Goal: Task Accomplishment & Management: Manage account settings

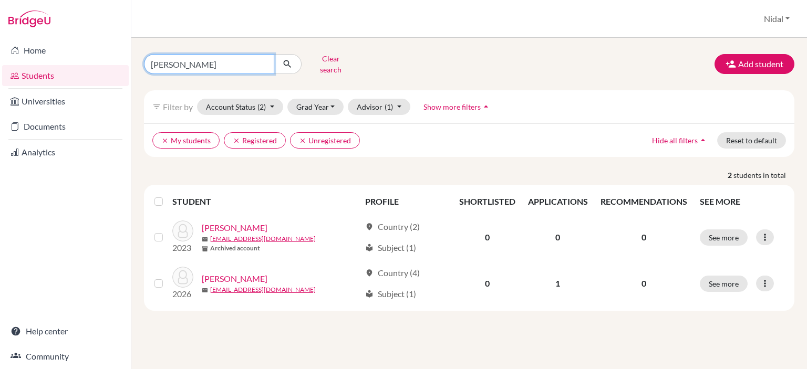
drag, startPoint x: 0, startPoint y: 0, endPoint x: 140, endPoint y: 75, distance: 159.1
click at [140, 75] on div "nassar Clear search Add student filter_list Filter by Account Status (2) Active…" at bounding box center [469, 204] width 676 height 332
type input "wahbeh"
click button "submit" at bounding box center [288, 64] width 28 height 20
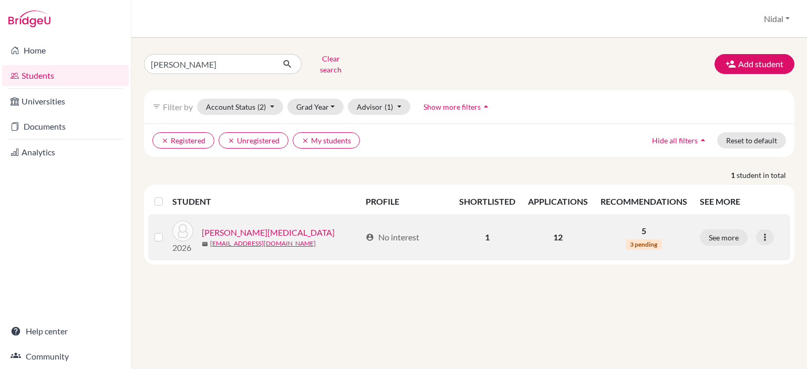
click at [244, 226] on link "Wahbeh, Yasmin" at bounding box center [268, 232] width 133 height 13
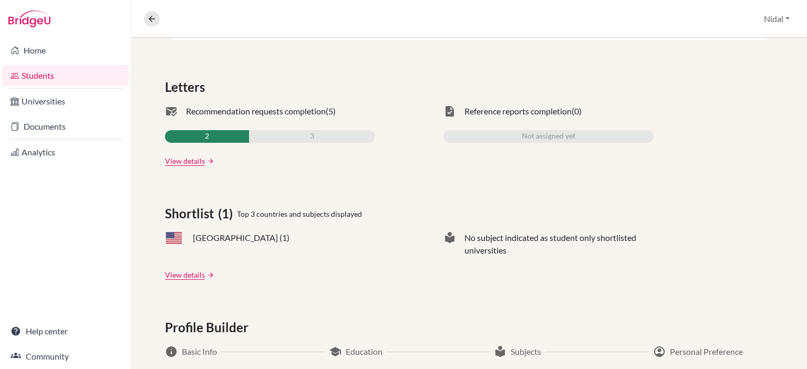
scroll to position [315, 0]
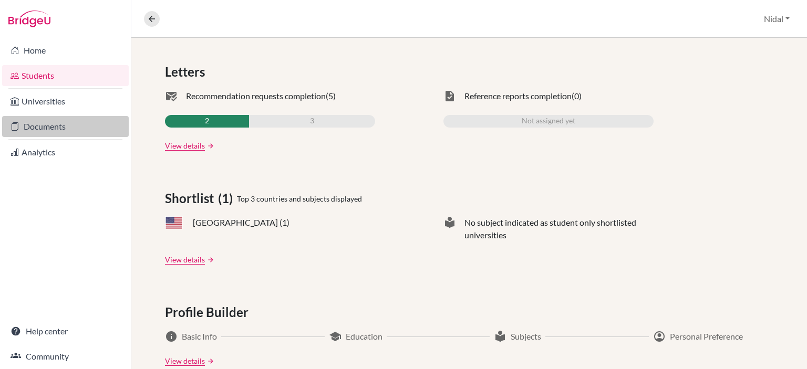
drag, startPoint x: 78, startPoint y: 123, endPoint x: 85, endPoint y: 122, distance: 6.9
click at [79, 123] on link "Documents" at bounding box center [65, 126] width 127 height 21
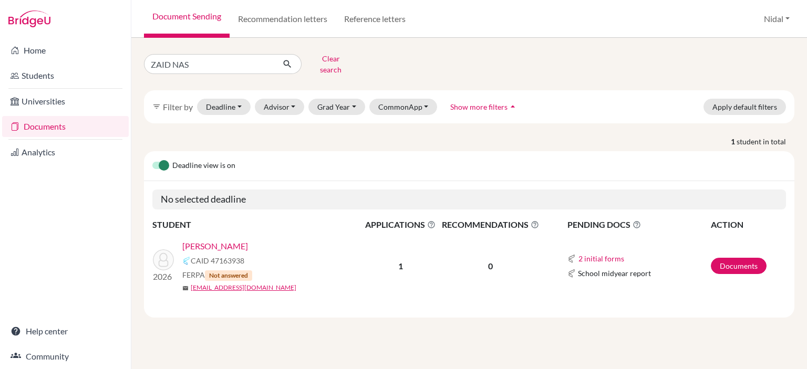
click at [52, 129] on link "Documents" at bounding box center [65, 126] width 127 height 21
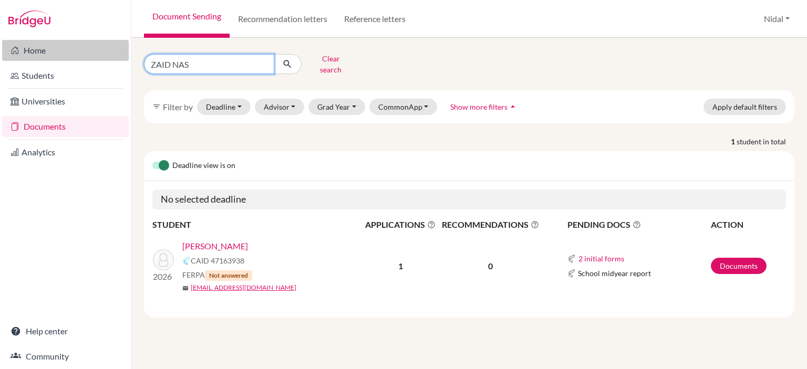
drag, startPoint x: 213, startPoint y: 57, endPoint x: 113, endPoint y: 47, distance: 100.3
click at [107, 48] on div "Home Students Universities Documents Analytics Help center Community Document S…" at bounding box center [403, 184] width 807 height 369
type input "wahbeh"
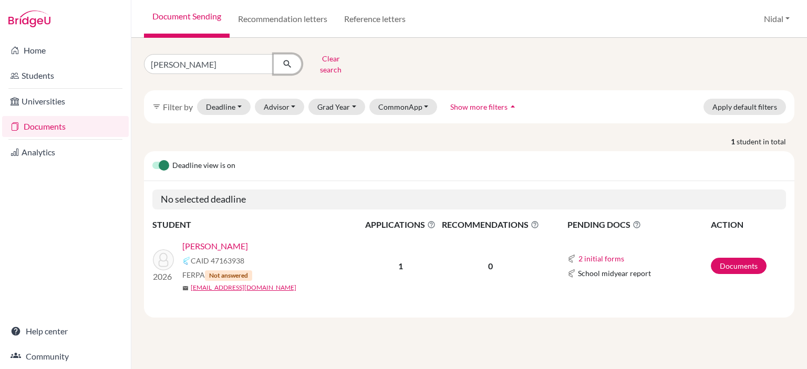
click at [285, 59] on icon "submit" at bounding box center [287, 64] width 11 height 11
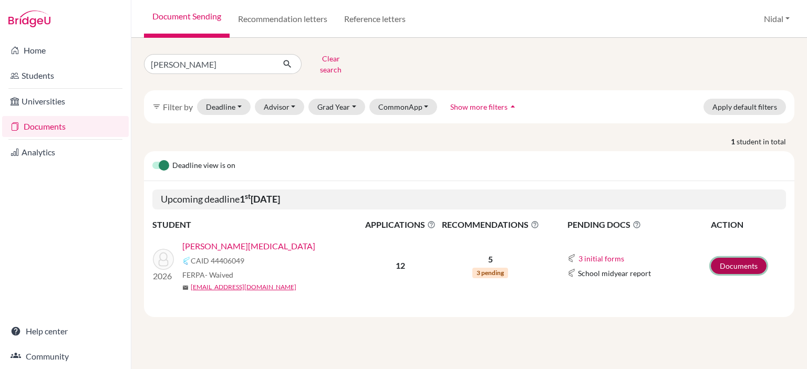
click at [721, 258] on link "Documents" at bounding box center [739, 266] width 56 height 16
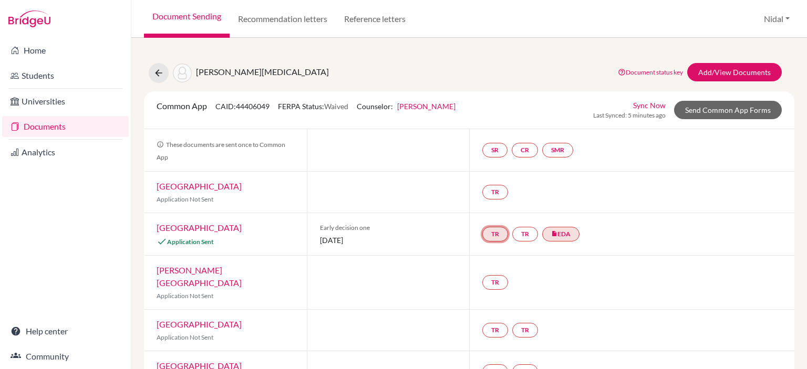
click at [495, 237] on link "TR" at bounding box center [495, 234] width 26 height 15
click at [518, 235] on link "TR" at bounding box center [525, 234] width 26 height 15
click at [566, 236] on link "insert_drive_file EDA" at bounding box center [560, 234] width 37 height 15
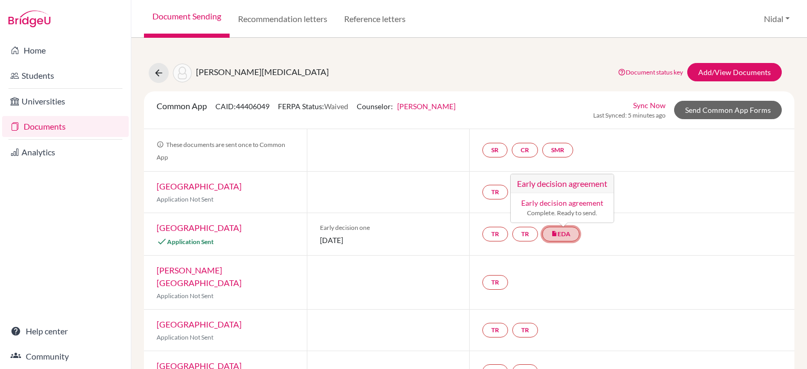
click at [554, 230] on link "insert_drive_file EDA Early decision agreement Early decision agreement Complet…" at bounding box center [560, 234] width 37 height 15
click at [628, 218] on div "TR TR insert_drive_file EDA Early decision agreement Early decision agreement C…" at bounding box center [631, 234] width 325 height 42
click at [559, 229] on link "insert_drive_file EDA" at bounding box center [560, 234] width 37 height 15
click at [561, 201] on link "Early decision agreement" at bounding box center [562, 203] width 82 height 9
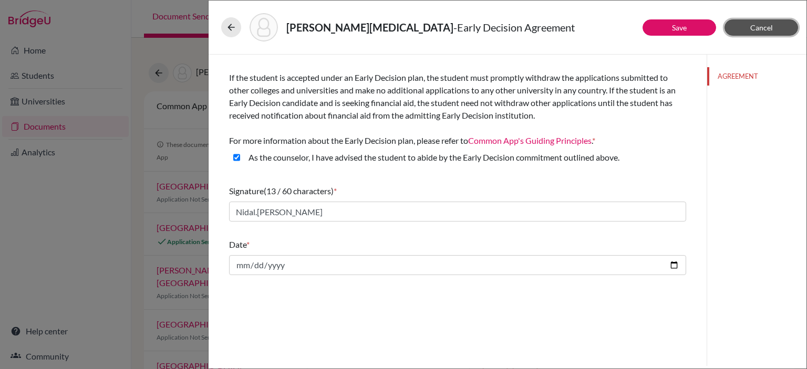
click at [759, 33] on button "Cancel" at bounding box center [762, 27] width 74 height 16
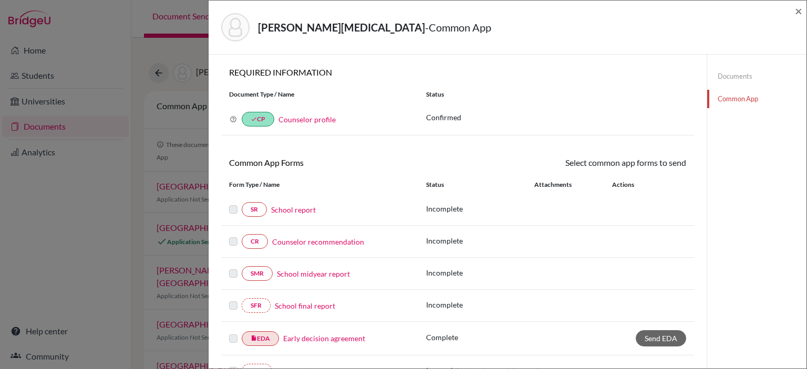
click at [138, 189] on div "[PERSON_NAME][MEDICAL_DATA] - Common App × × REQUIRED INFORMATION Document Type…" at bounding box center [403, 184] width 807 height 369
click at [799, 10] on span "×" at bounding box center [798, 10] width 7 height 15
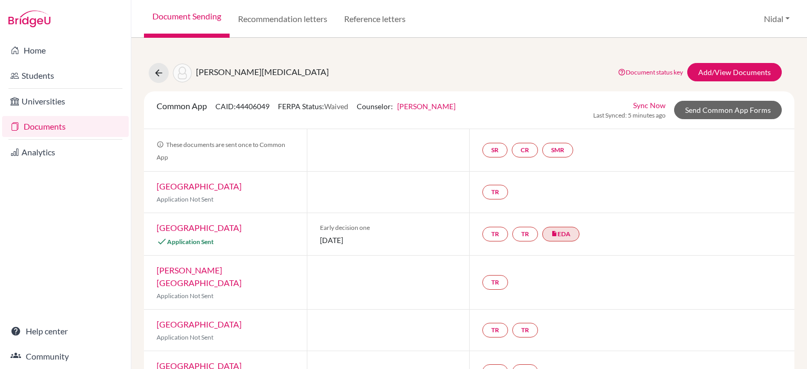
click at [642, 102] on link "Sync Now" at bounding box center [649, 105] width 33 height 11
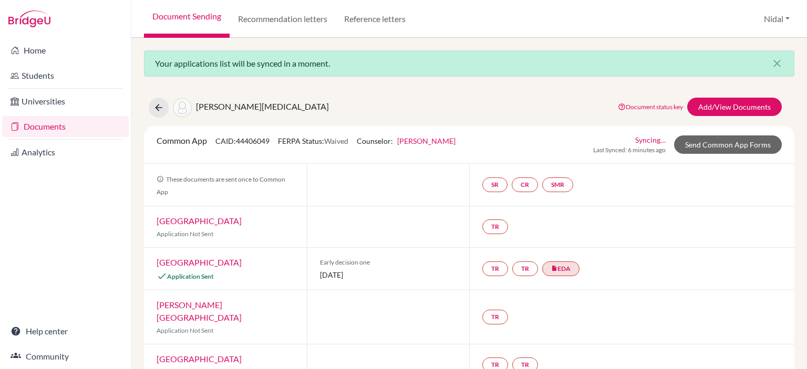
click at [643, 138] on link "Syncing…" at bounding box center [650, 140] width 30 height 11
click at [729, 147] on link "Send Common App Forms" at bounding box center [728, 145] width 108 height 18
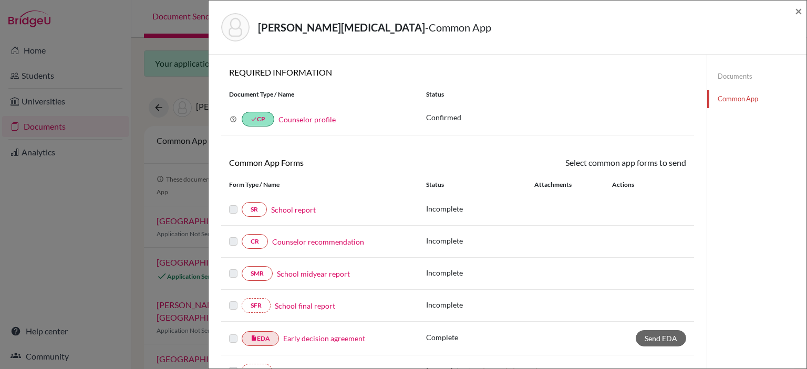
click at [128, 205] on div "[PERSON_NAME][MEDICAL_DATA] - Common App × × REQUIRED INFORMATION Document Type…" at bounding box center [403, 184] width 807 height 369
click at [801, 13] on span "×" at bounding box center [798, 10] width 7 height 15
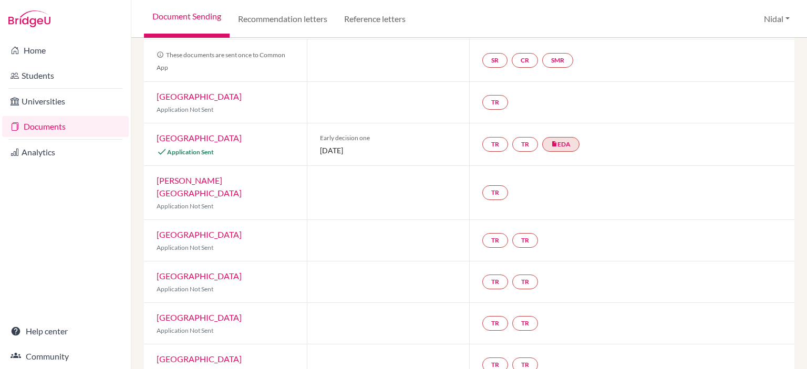
scroll to position [189, 0]
